Goal: Information Seeking & Learning: Check status

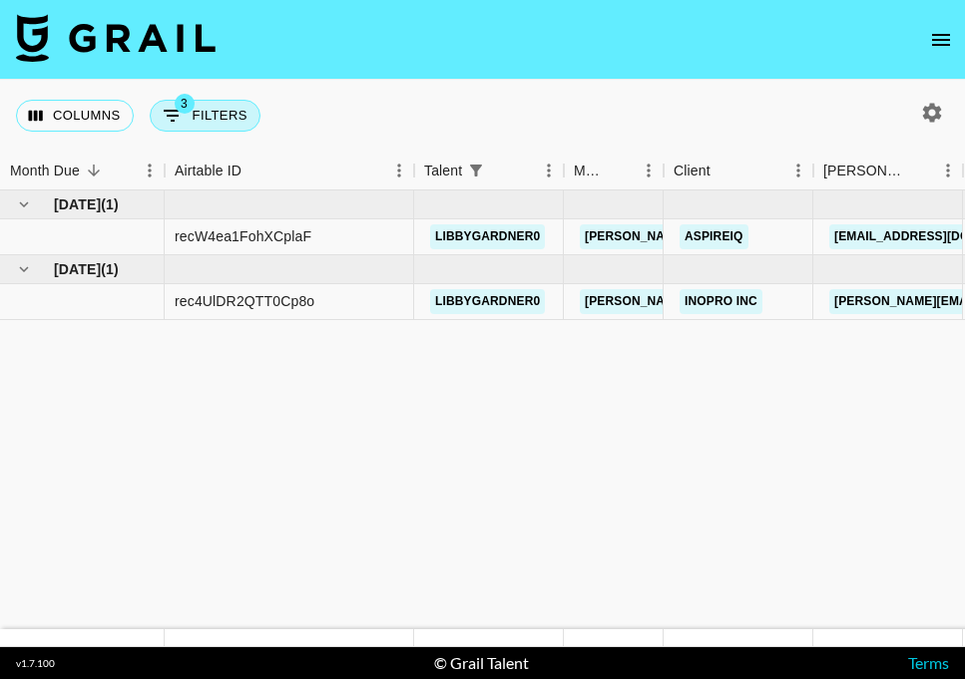
click at [204, 105] on button "3 Filters" at bounding box center [205, 116] width 111 height 32
select select "status"
select select "not"
select select "declined"
select select "status"
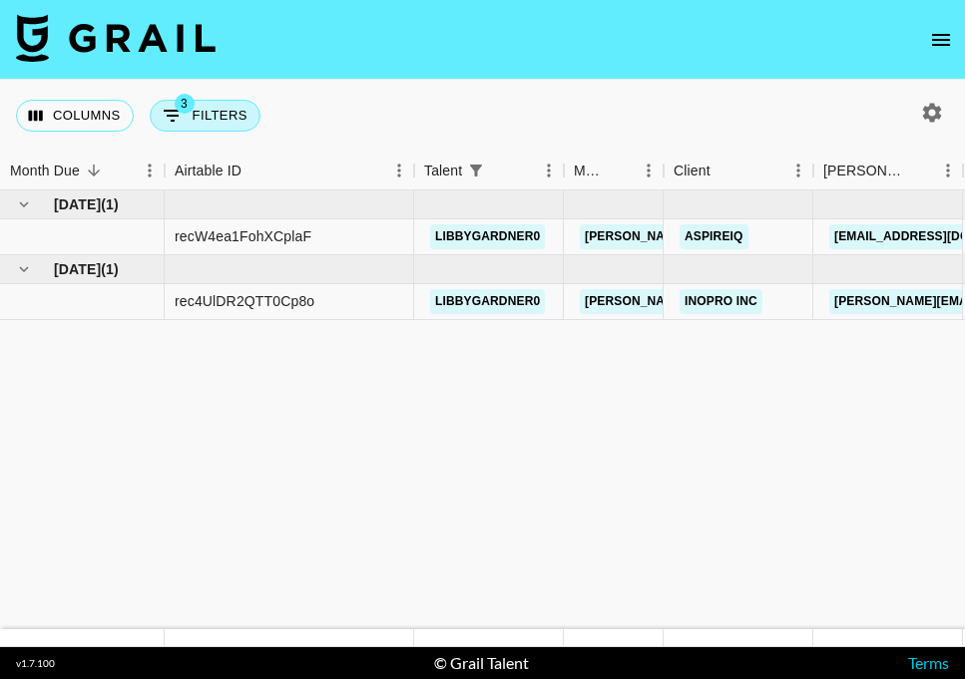
select select "not"
select select "cancelled"
select select "talentName"
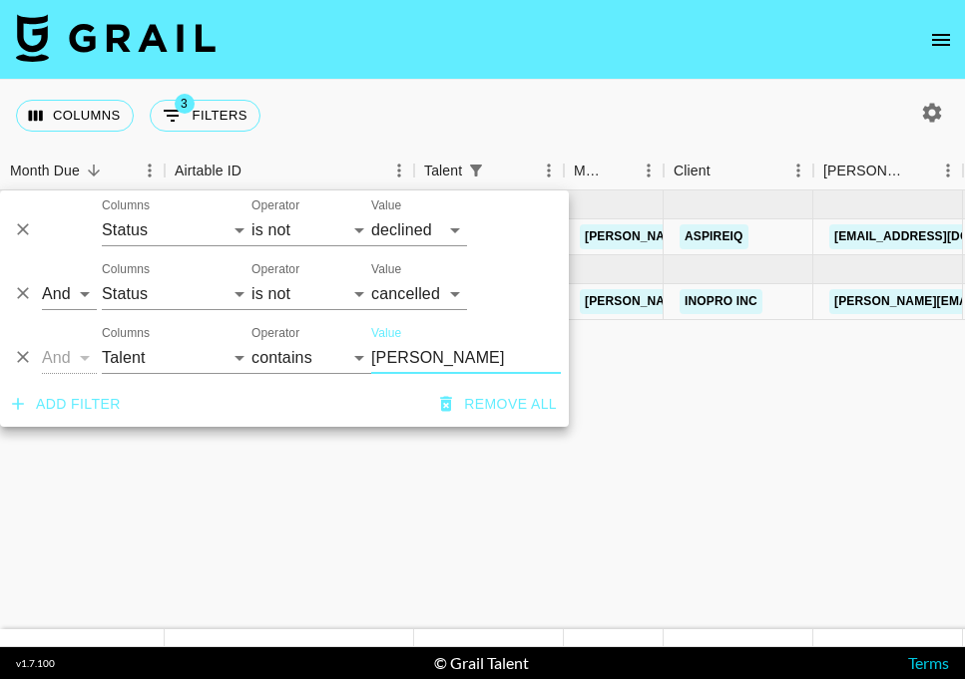
click at [418, 364] on input "[PERSON_NAME]" at bounding box center [466, 358] width 190 height 32
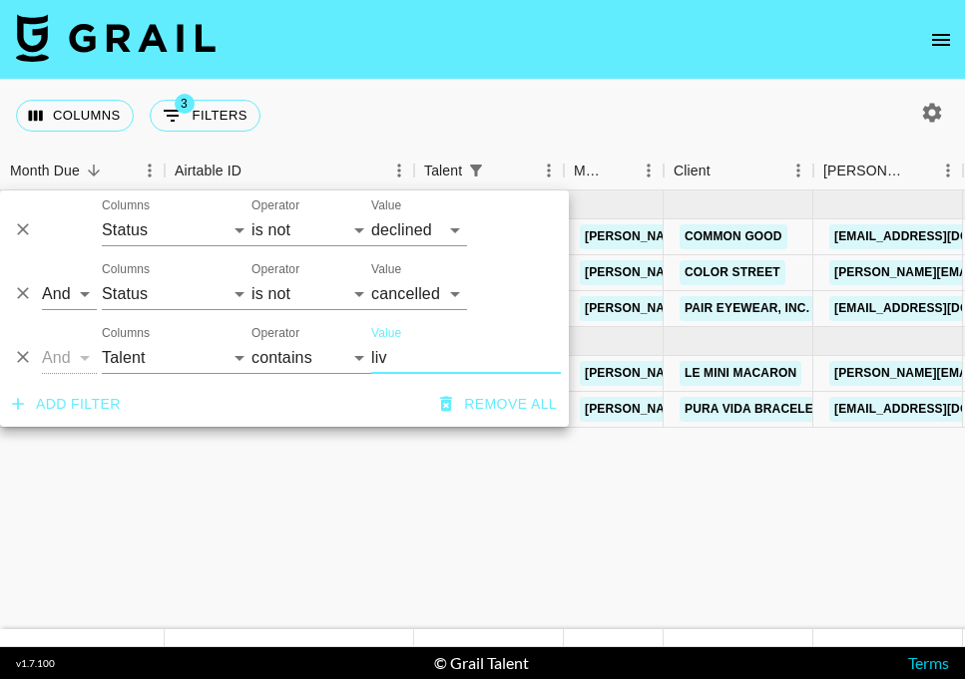
type input "liv"
click at [503, 89] on div "Columns 3 Filters + Booking" at bounding box center [482, 116] width 965 height 72
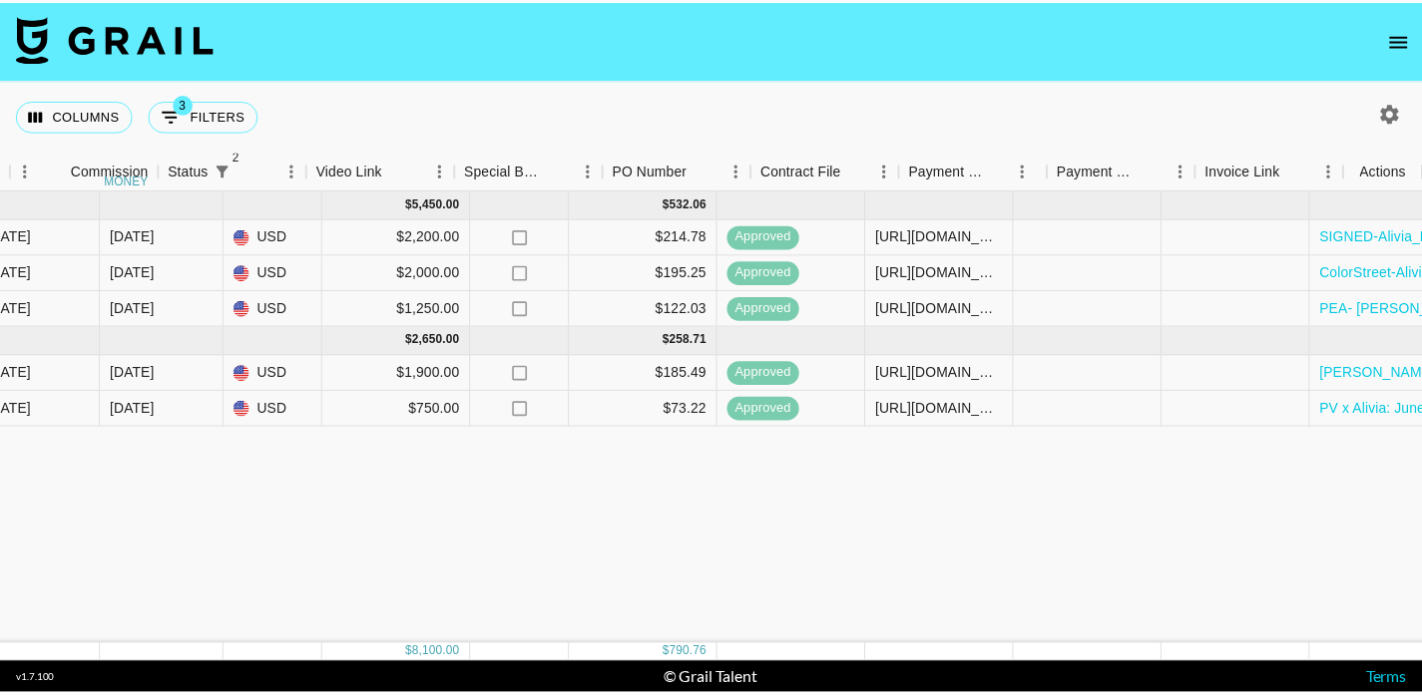
scroll to position [0, 1701]
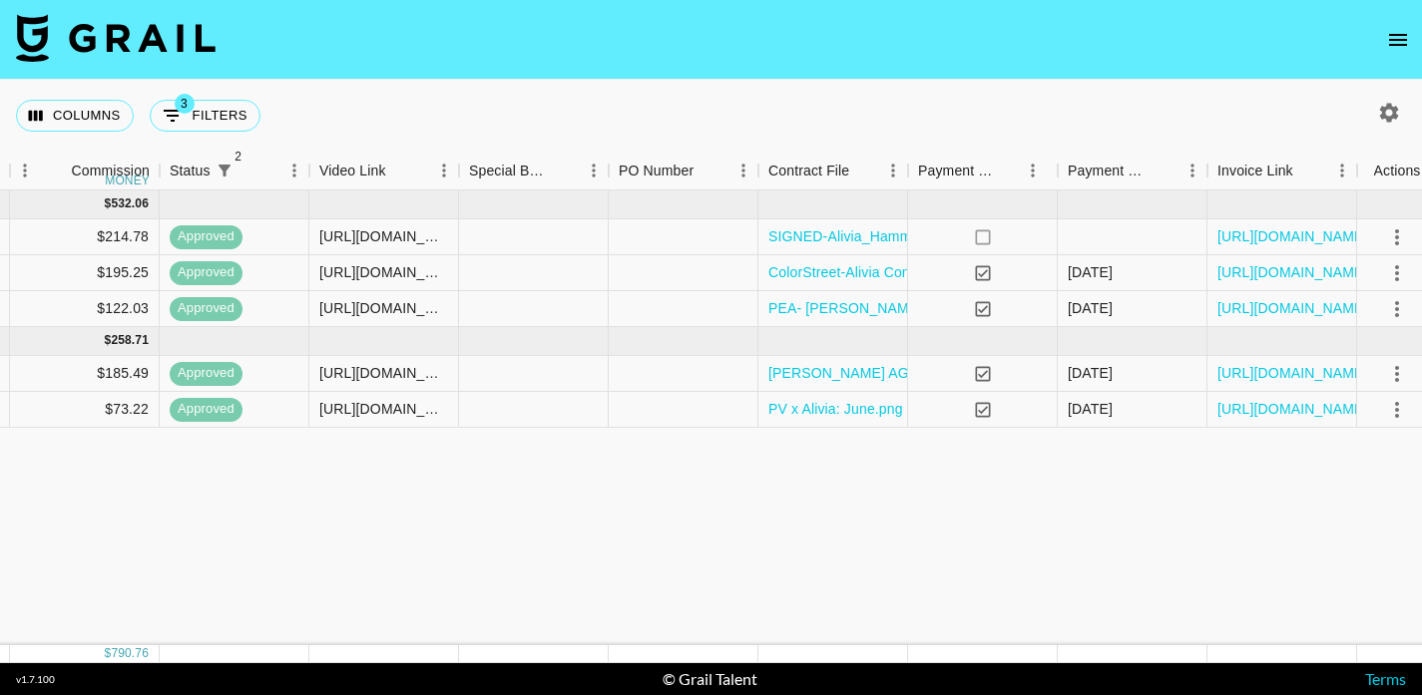
click at [964, 112] on icon "button" at bounding box center [1389, 113] width 24 height 24
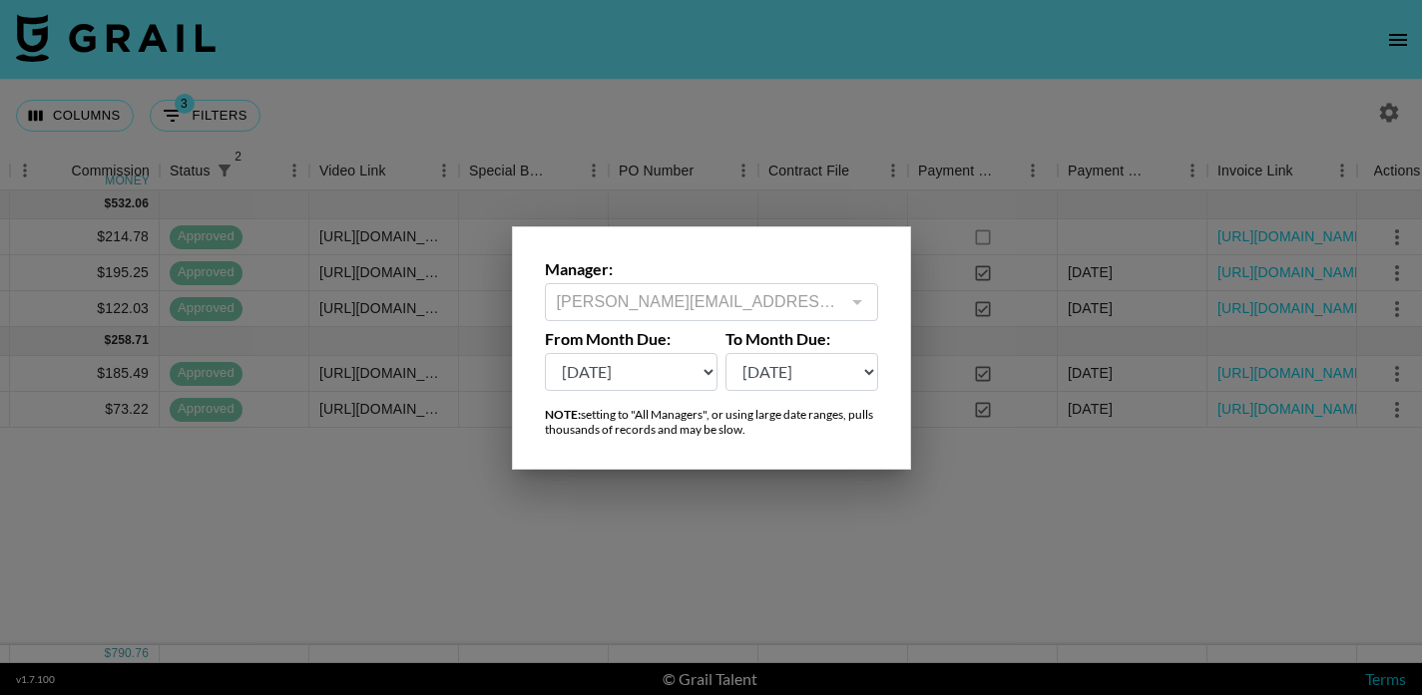
click at [700, 368] on select "[DATE] Aug '[DATE] Jun '[DATE] Apr '[DATE] Feb '[DATE] Dec '[DATE] Oct '[DATE] …" at bounding box center [632, 372] width 174 height 38
select select "[DATE]"
click at [545, 353] on select "[DATE] Aug '[DATE] Jun '[DATE] Apr '[DATE] Feb '[DATE] Dec '[DATE] Oct '[DATE] …" at bounding box center [632, 372] width 174 height 38
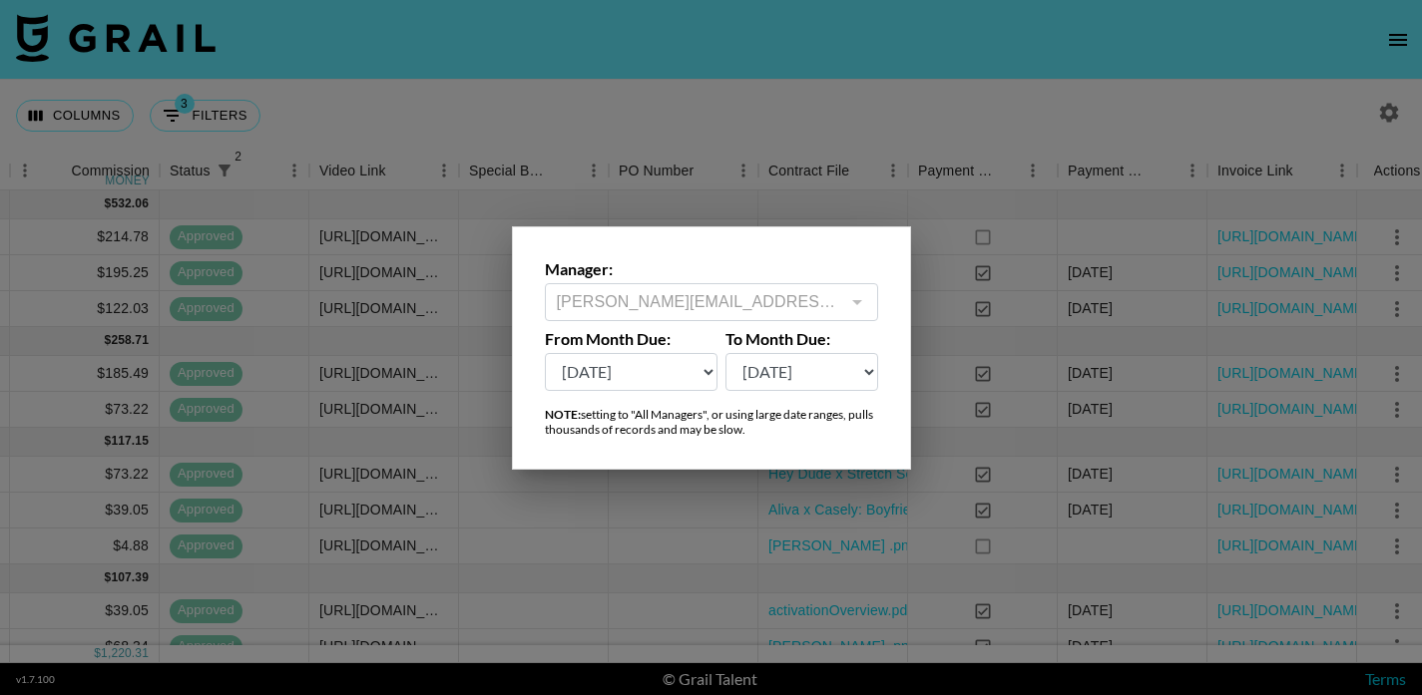
click at [700, 366] on select "[DATE] Aug '[DATE] Jun '[DATE] Apr '[DATE] Feb '[DATE] Dec '[DATE] Oct '[DATE] …" at bounding box center [632, 372] width 174 height 38
click at [910, 87] on div at bounding box center [711, 347] width 1422 height 695
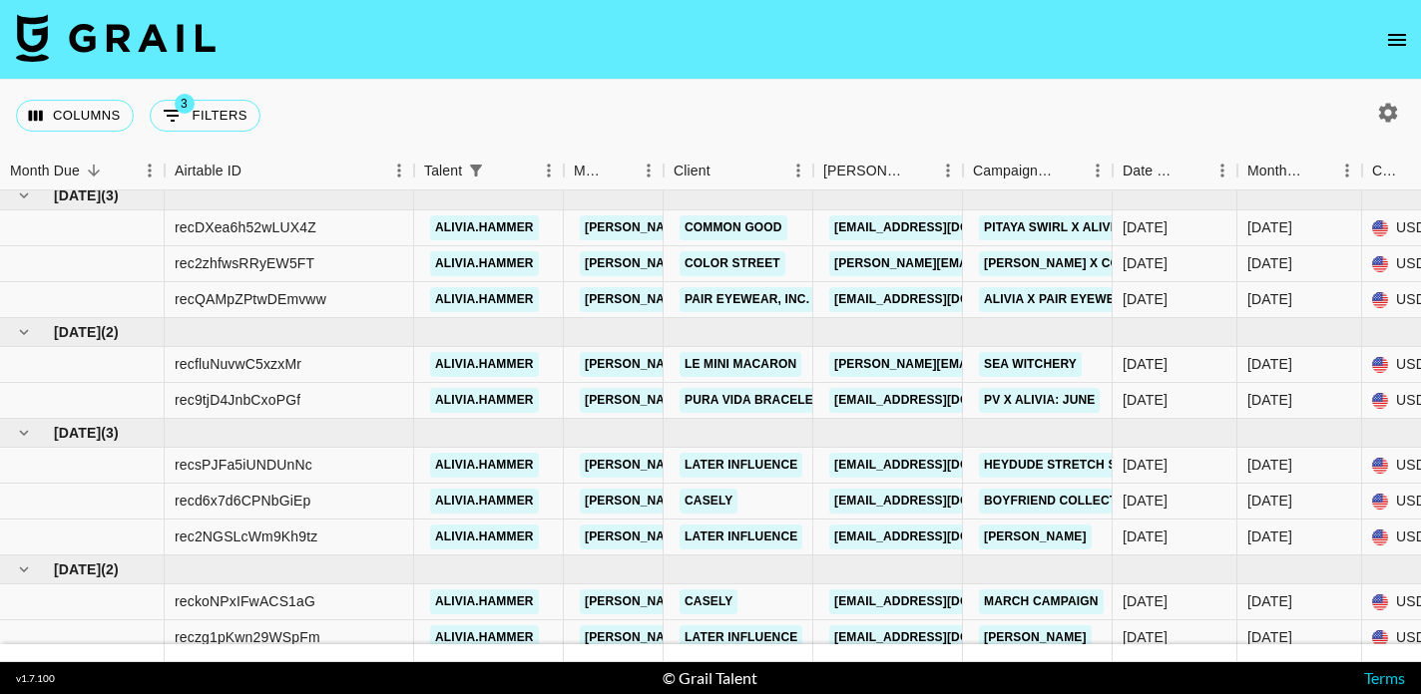
scroll to position [0, 0]
